Goal: Navigation & Orientation: Find specific page/section

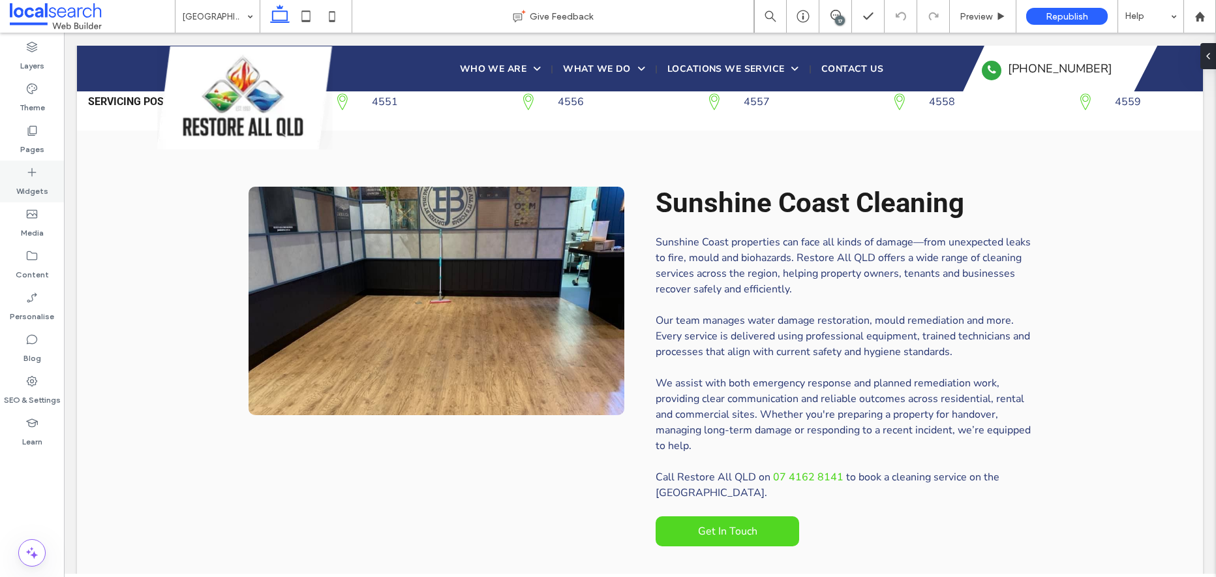
scroll to position [727, 0]
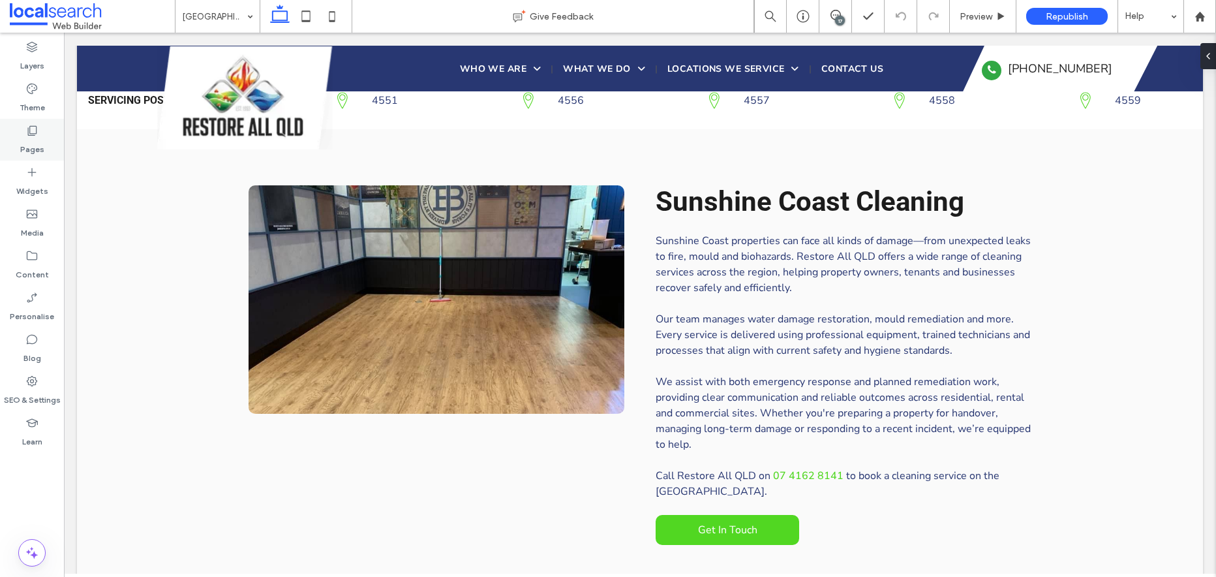
click at [29, 140] on label "Pages" at bounding box center [32, 146] width 24 height 18
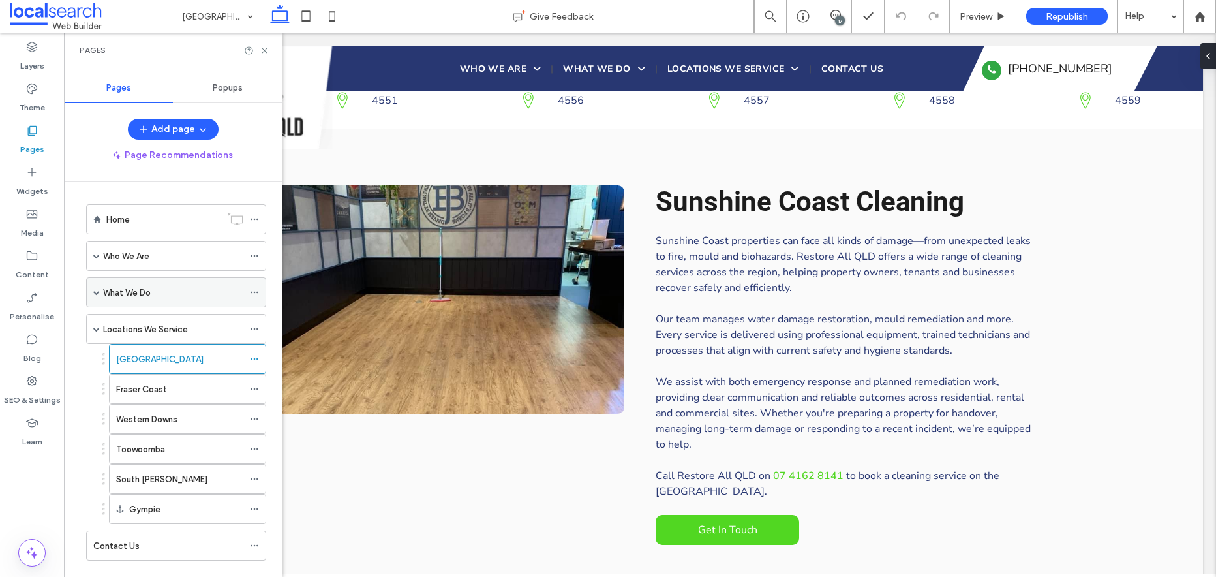
click at [98, 292] on span at bounding box center [96, 292] width 7 height 7
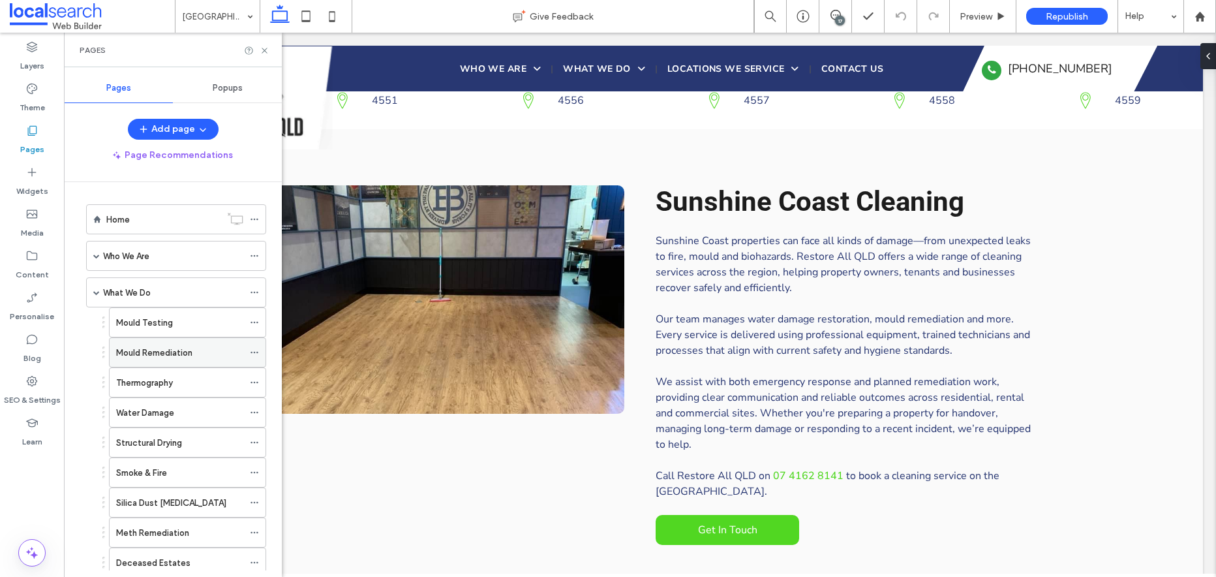
click at [186, 349] on label "Mould Remediation" at bounding box center [154, 352] width 76 height 23
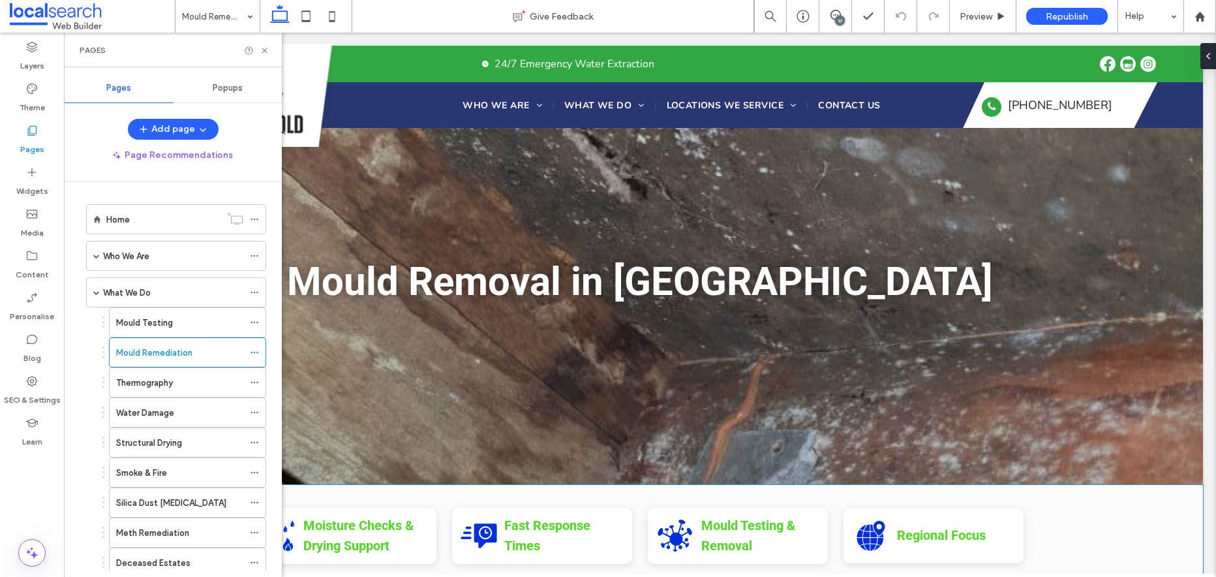
click at [1124, 520] on div "Fire & Water Damage Restoration Icon Moisture Checks & Drying Support Fast Resp…" at bounding box center [640, 580] width 1126 height 190
